Goal: Information Seeking & Learning: Learn about a topic

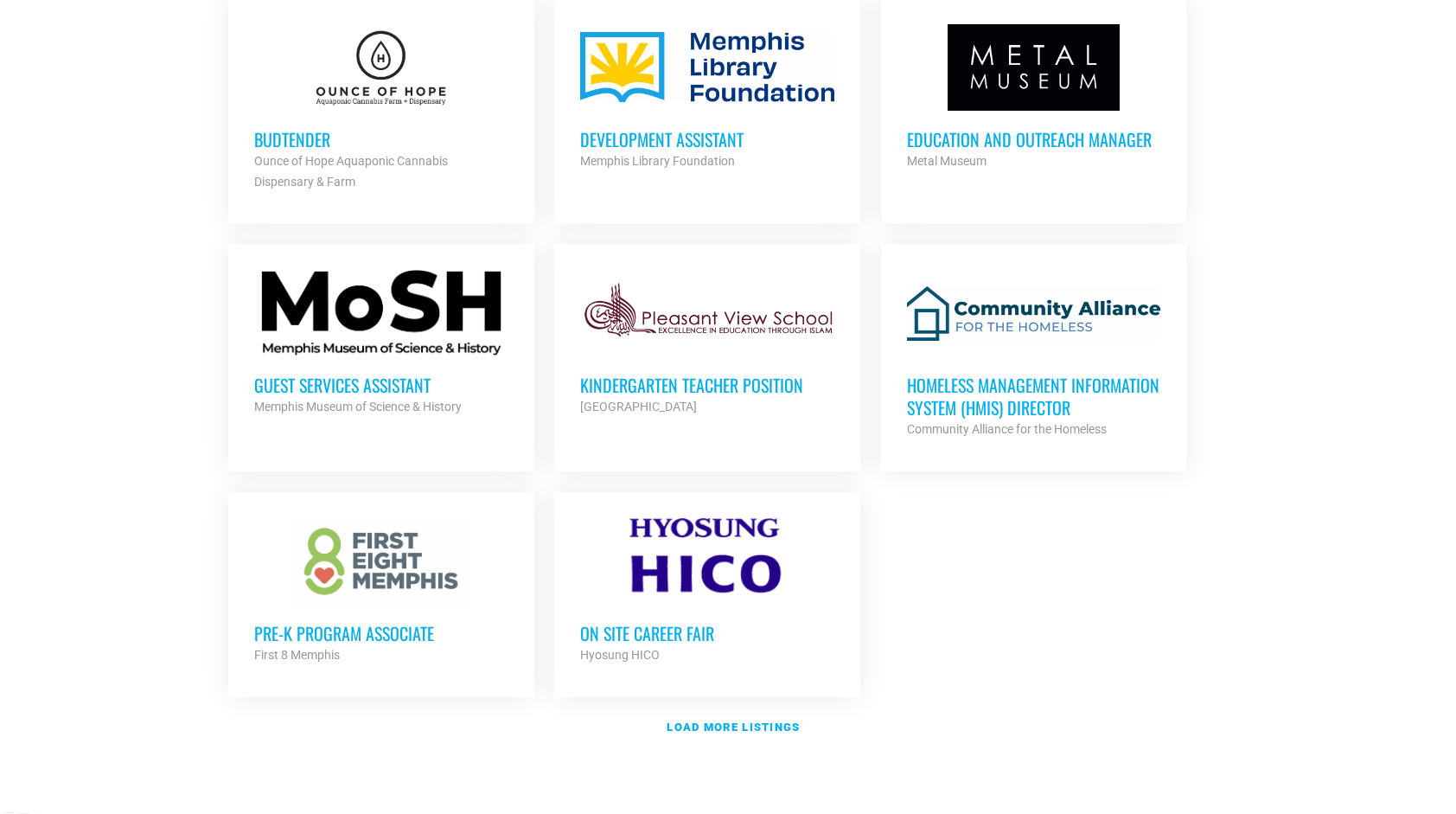
scroll to position [1817, 0]
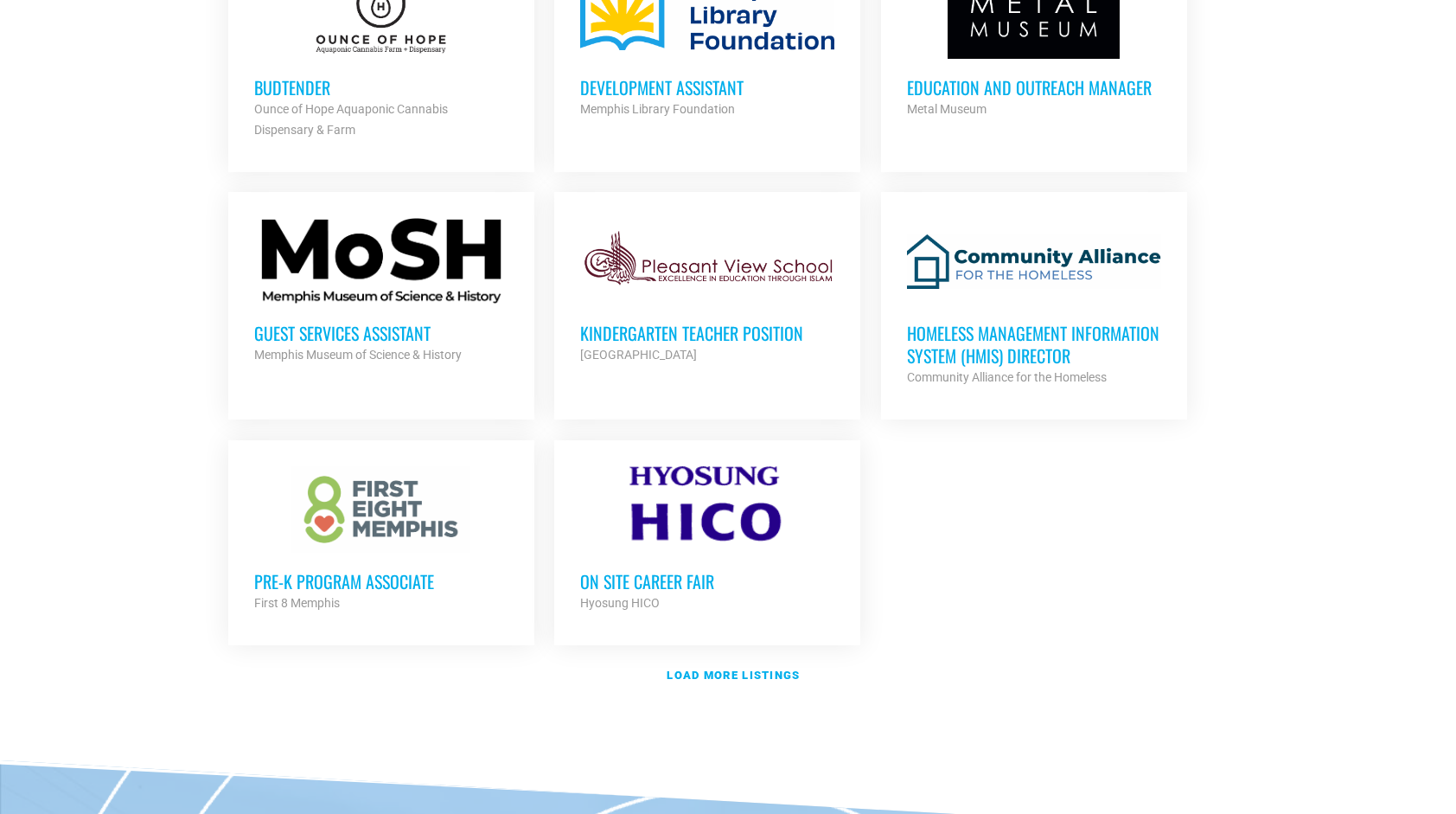
click at [422, 277] on div at bounding box center [381, 261] width 254 height 87
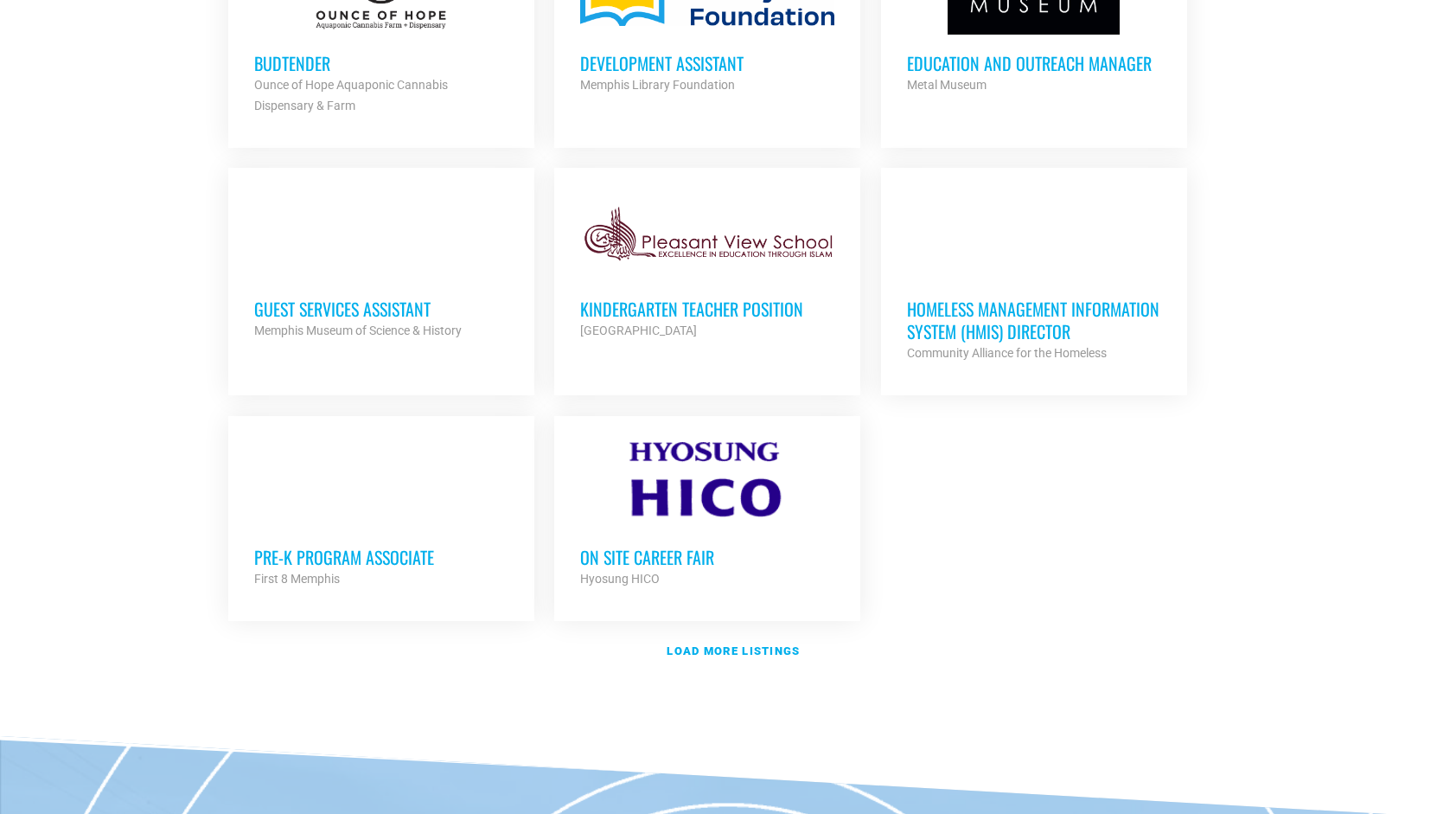
scroll to position [1848, 0]
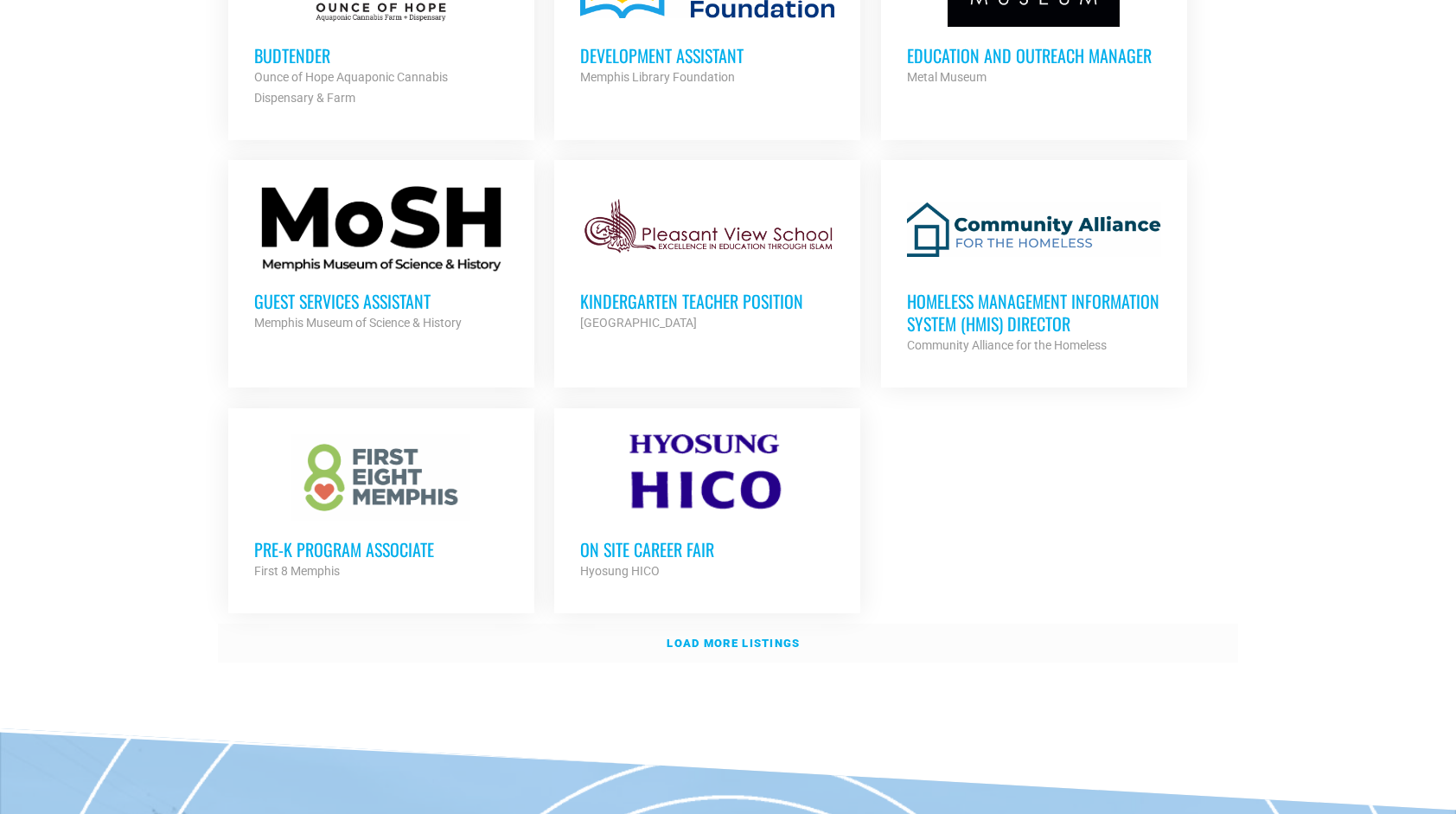
click at [723, 637] on strong "Load more listings" at bounding box center [733, 642] width 134 height 13
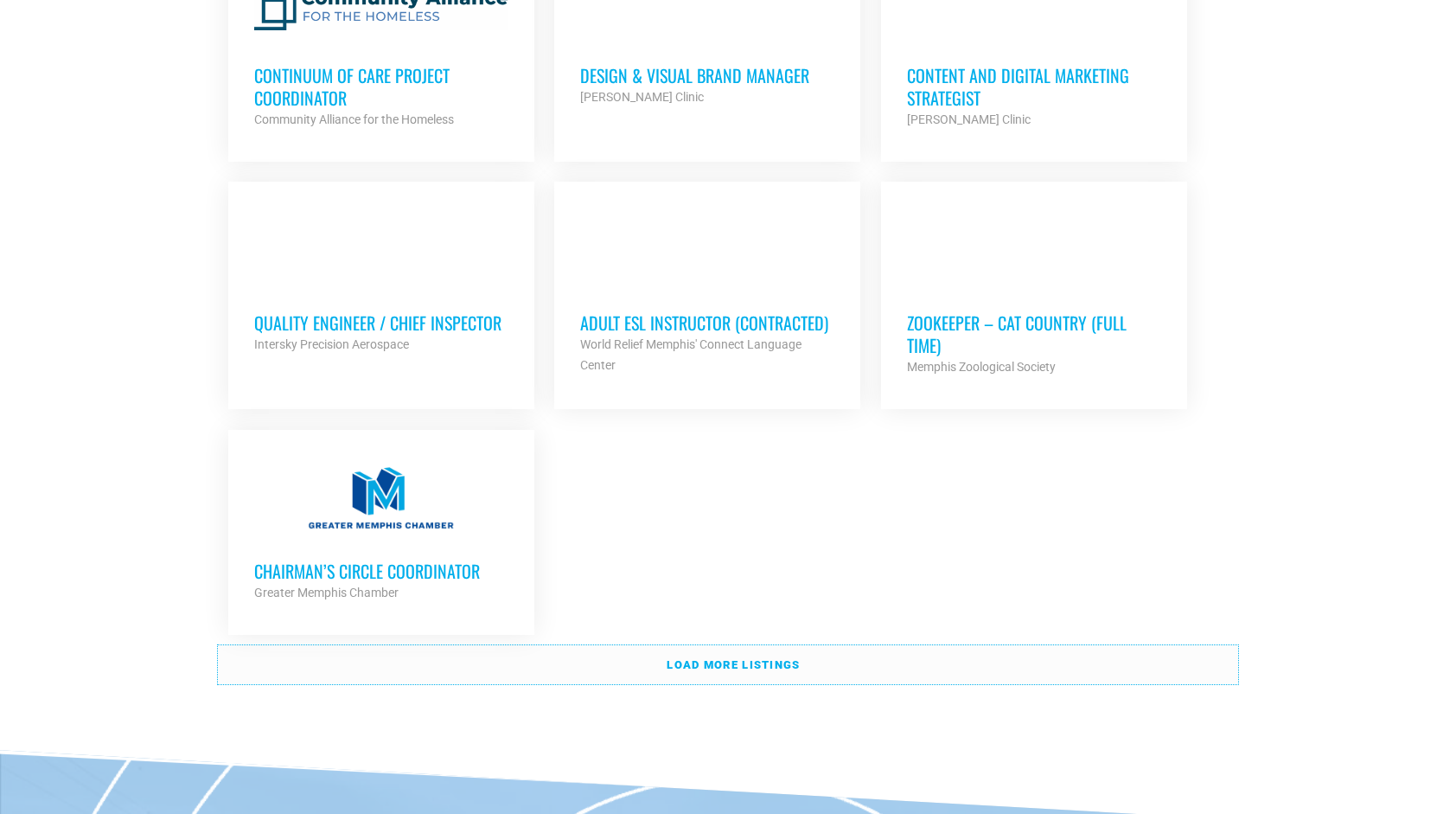
scroll to position [3665, 0]
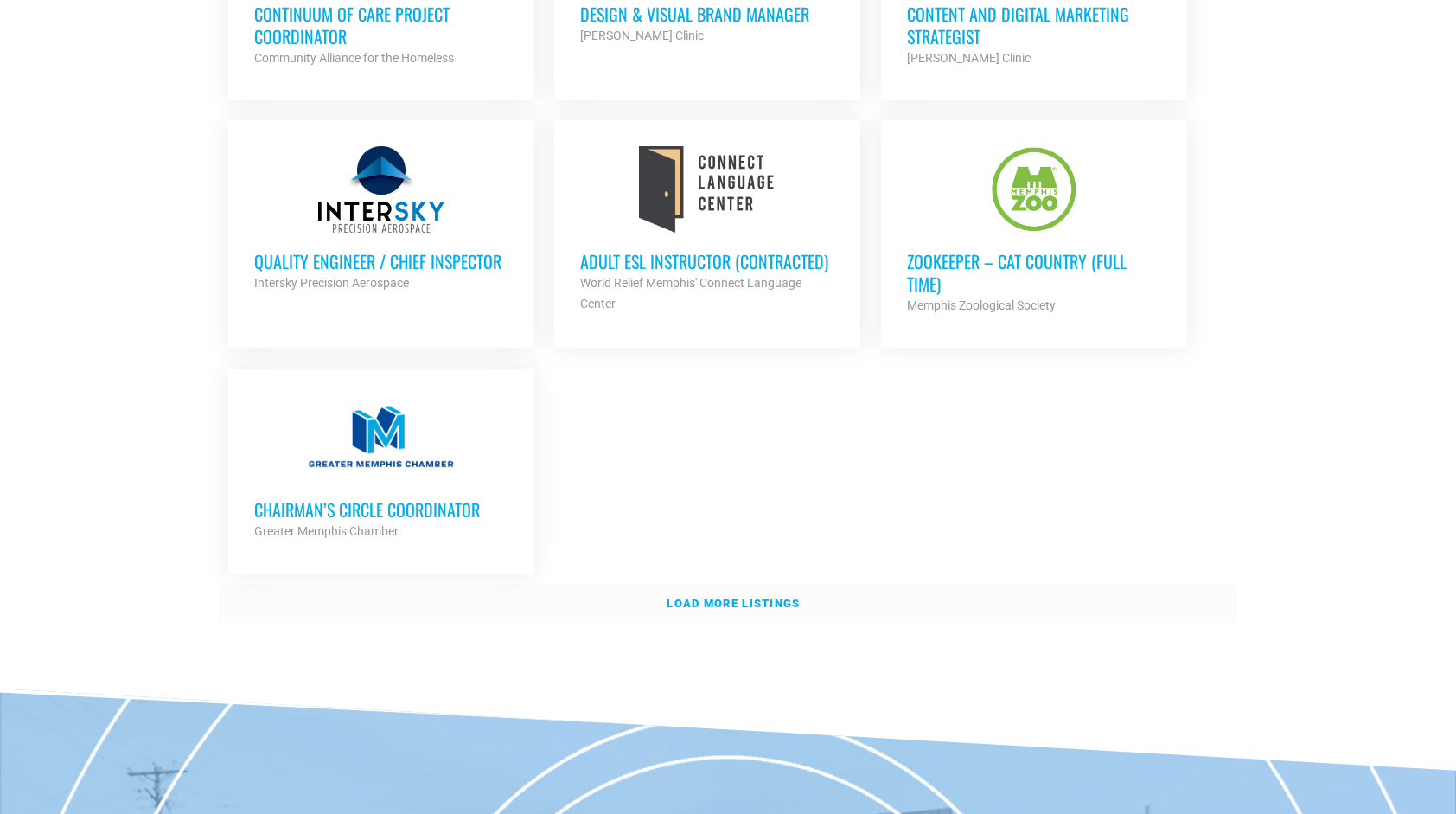
click at [753, 597] on strong "Load more listings" at bounding box center [733, 602] width 134 height 13
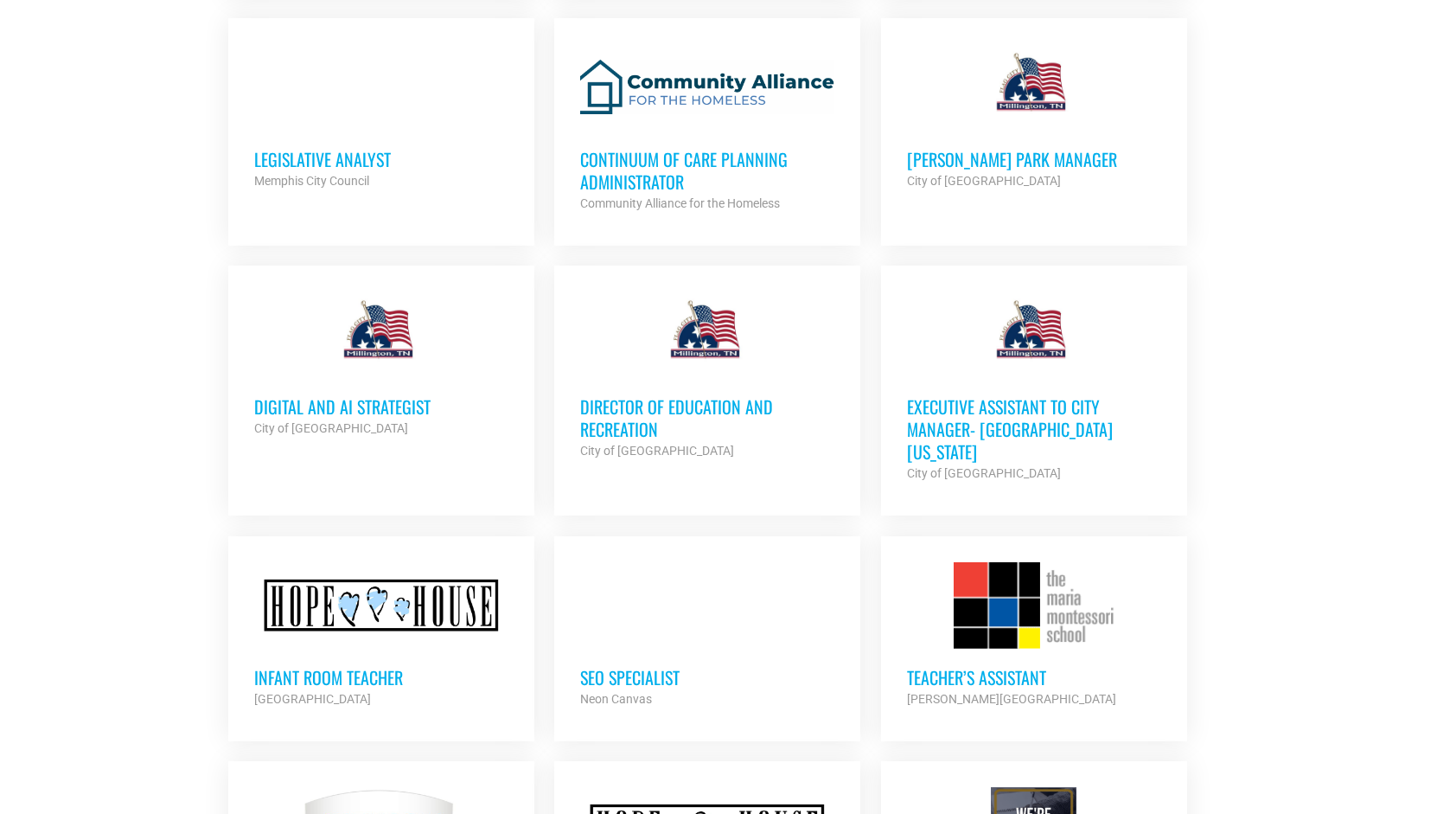
scroll to position [4790, 0]
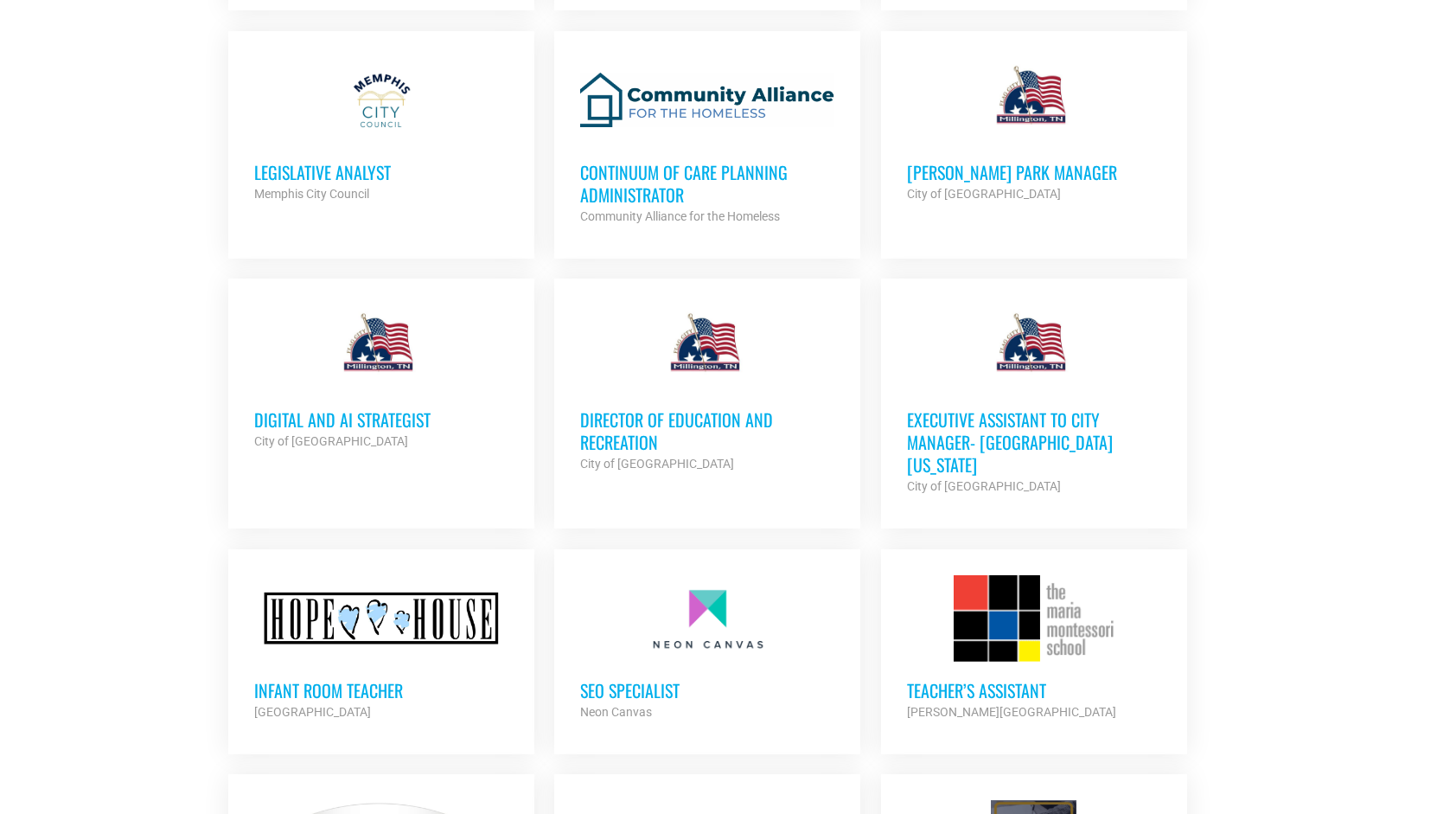
click at [1133, 592] on div at bounding box center [1034, 618] width 254 height 87
